Goal: Navigation & Orientation: Find specific page/section

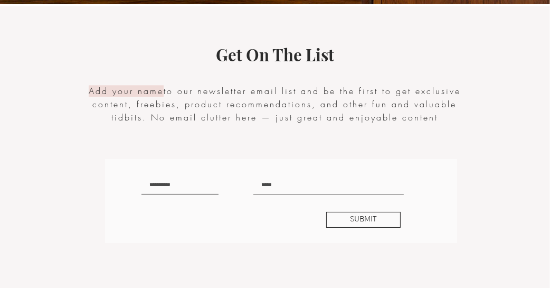
scroll to position [2339, 0]
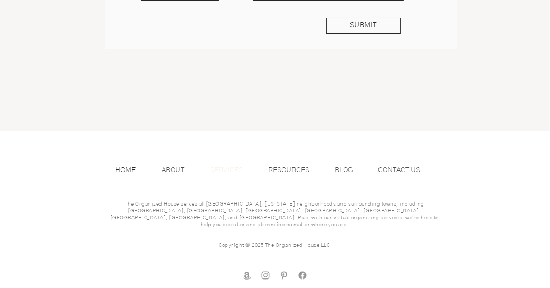
click at [227, 169] on p "SERVICES" at bounding box center [226, 170] width 43 height 16
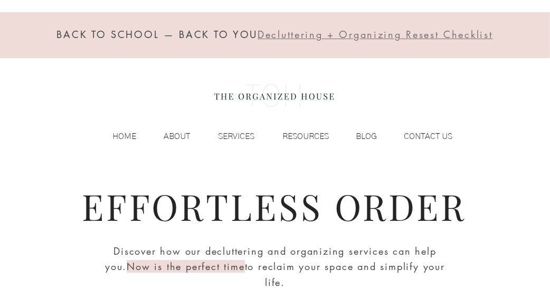
click at [411, 37] on span "Decluttering + Organizing Resest Checklist" at bounding box center [374, 34] width 235 height 13
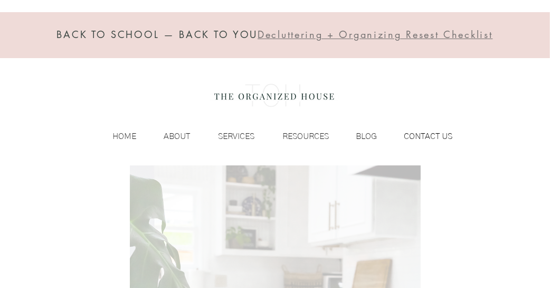
click at [438, 133] on p "CONTACT US" at bounding box center [427, 136] width 59 height 16
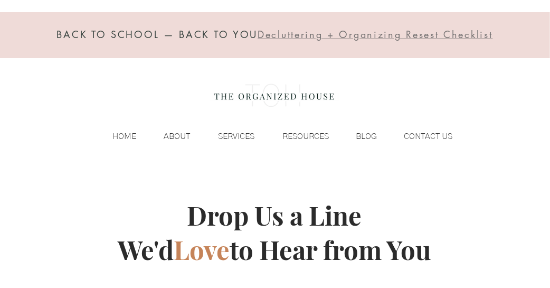
click at [235, 127] on div "BACK TO SCHOOL — BACK TO YOU Decluttering + Organizing Resest Checklist HOME AB…" at bounding box center [275, 82] width 550 height 165
click at [236, 134] on p "SERVICES" at bounding box center [236, 136] width 47 height 16
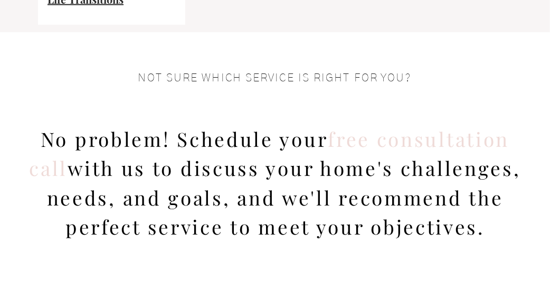
scroll to position [1161, 0]
